Goal: Check status: Check status

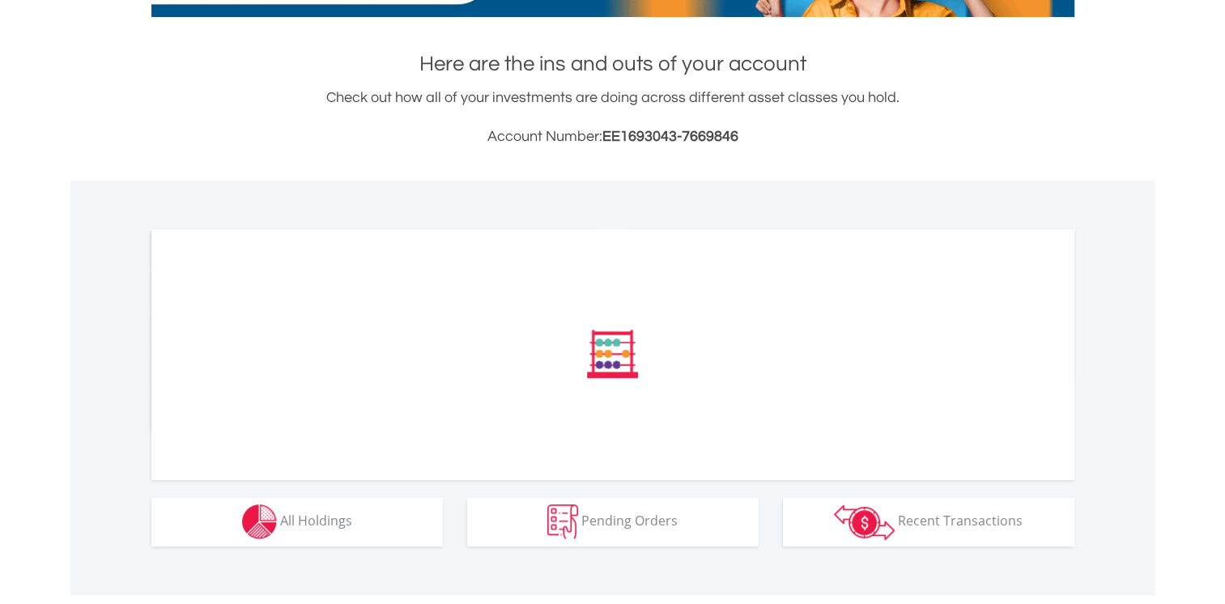
scroll to position [343, 0]
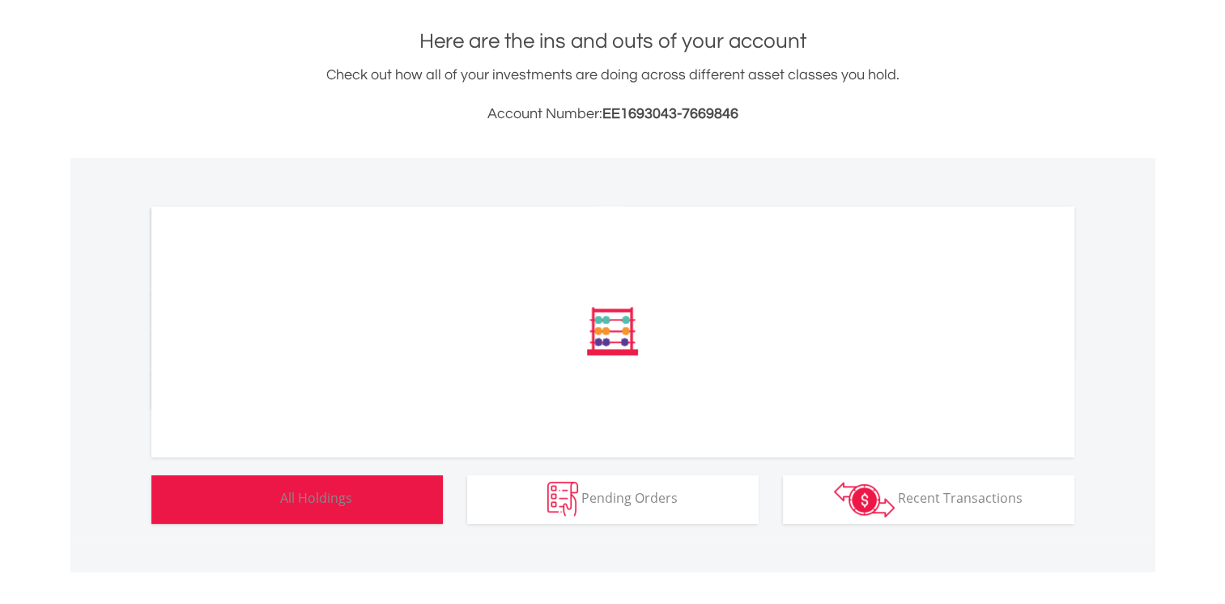
click at [411, 510] on button "Holdings All Holdings" at bounding box center [296, 499] width 291 height 49
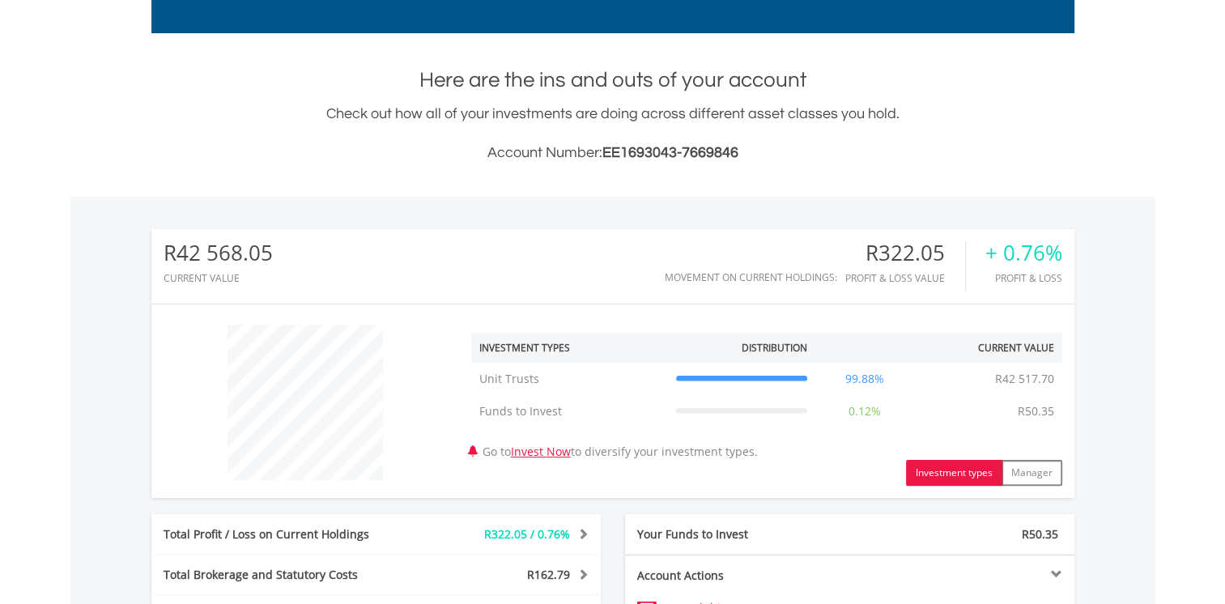
scroll to position [0, 0]
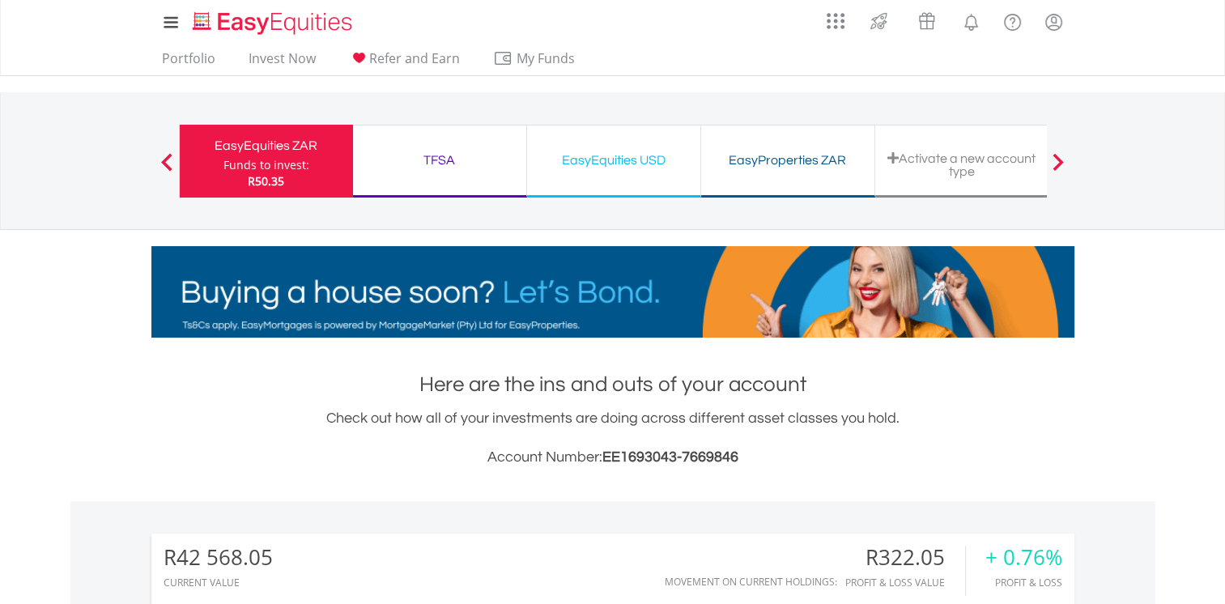
click at [442, 164] on div "TFSA" at bounding box center [440, 160] width 154 height 23
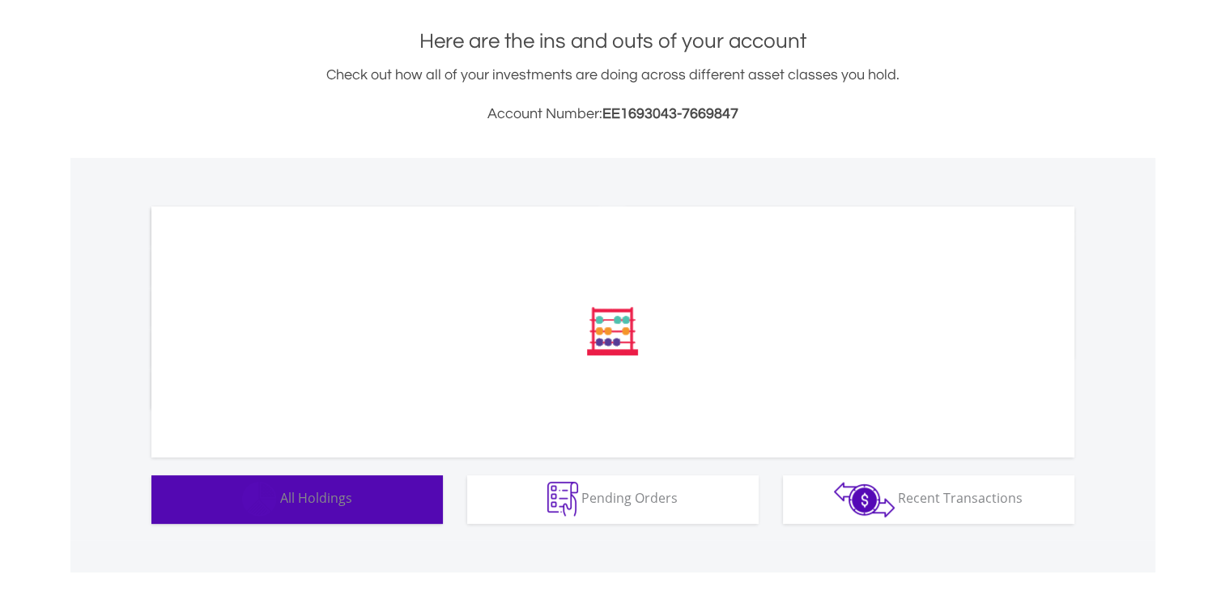
click at [390, 501] on button "Holdings All Holdings" at bounding box center [296, 499] width 291 height 49
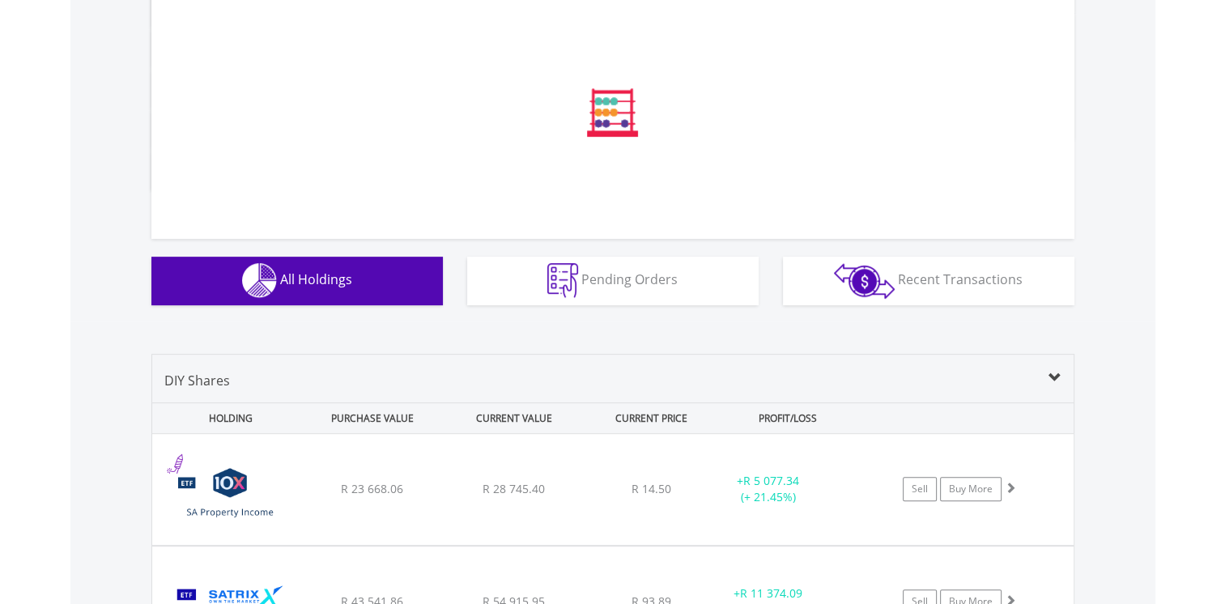
scroll to position [802, 0]
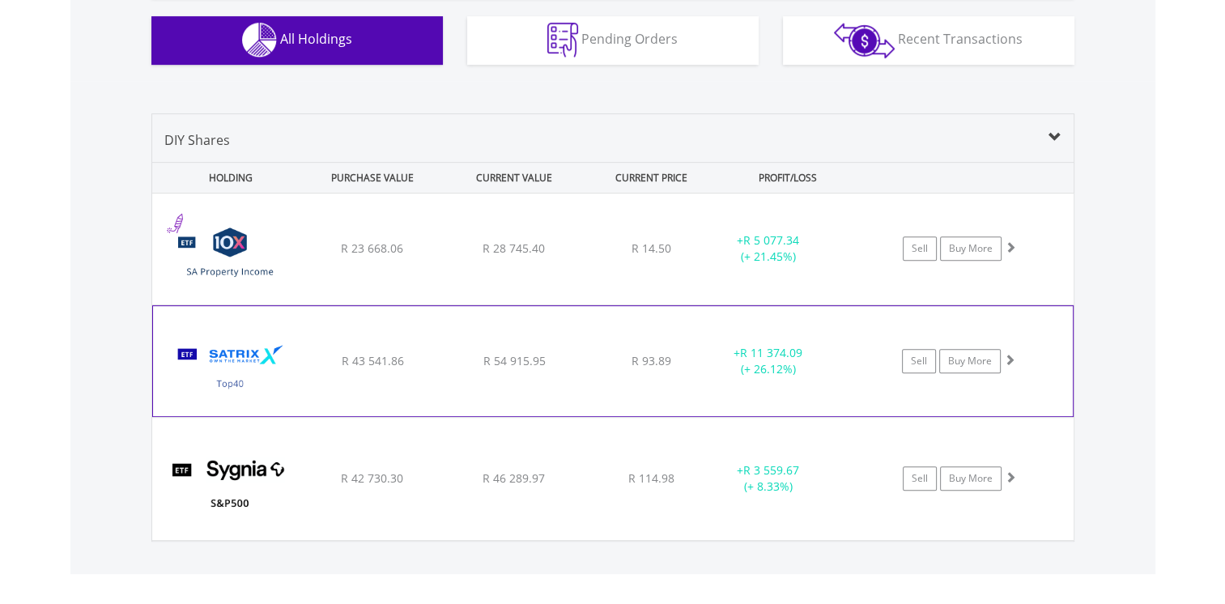
click at [1011, 356] on span at bounding box center [1009, 359] width 11 height 11
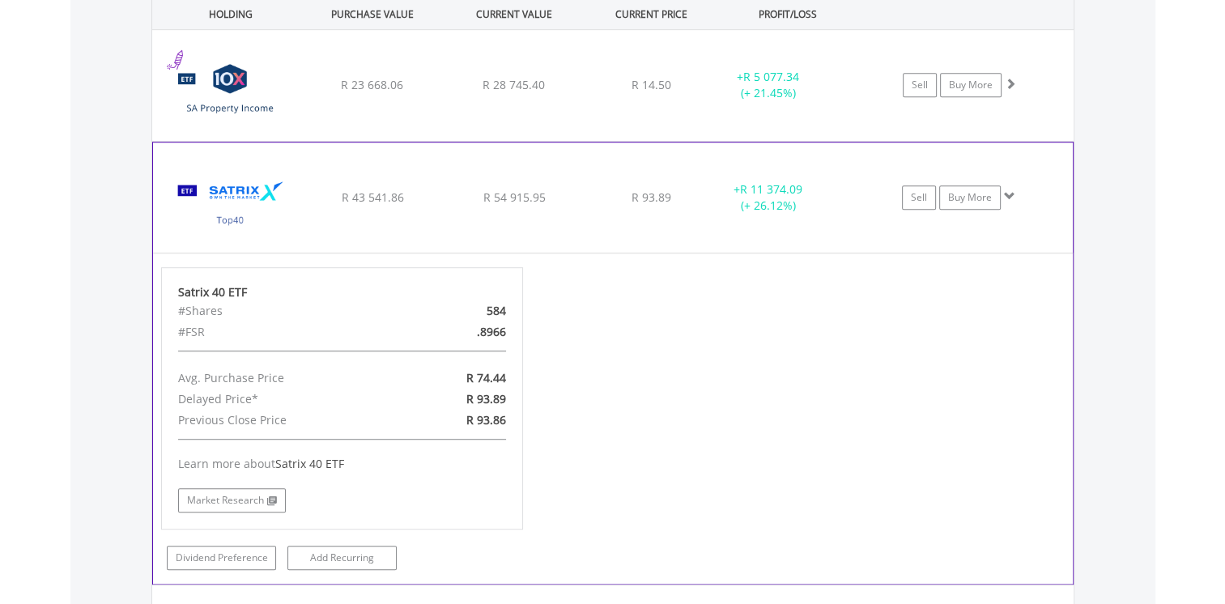
scroll to position [964, 0]
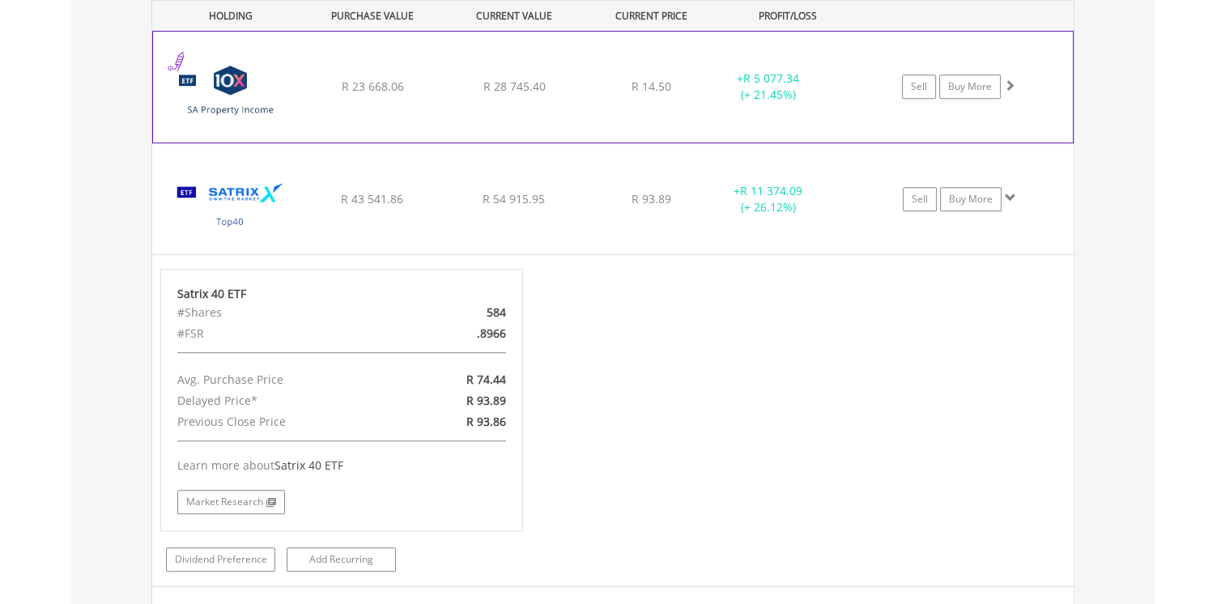
click at [1007, 83] on span at bounding box center [1009, 84] width 11 height 11
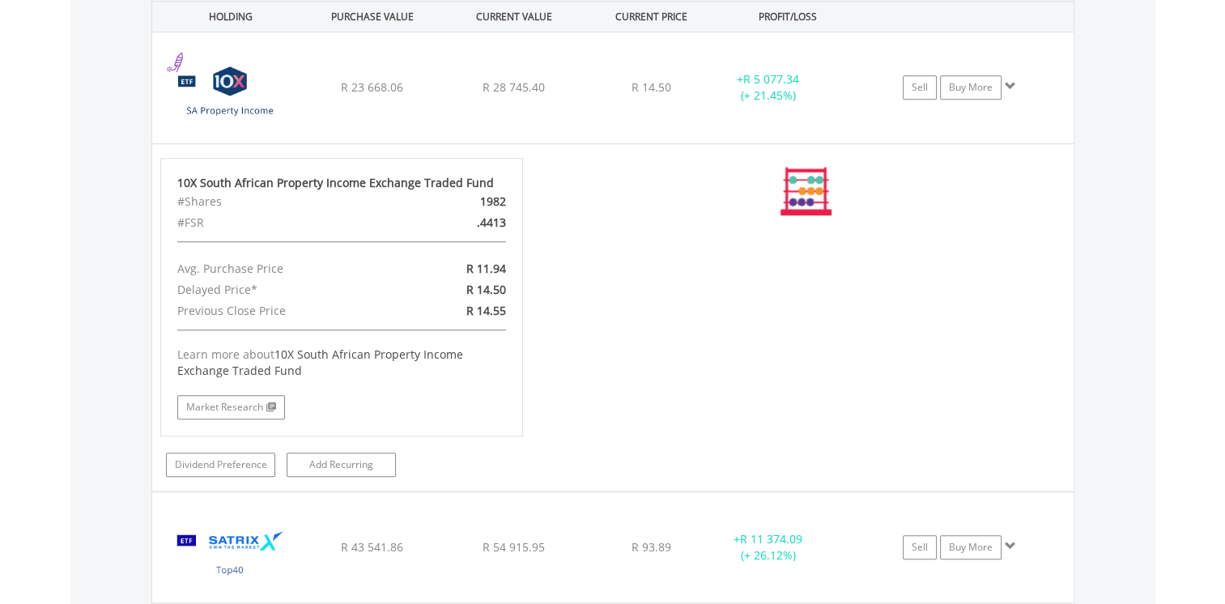
scroll to position [155, 308]
